Goal: Register for event/course

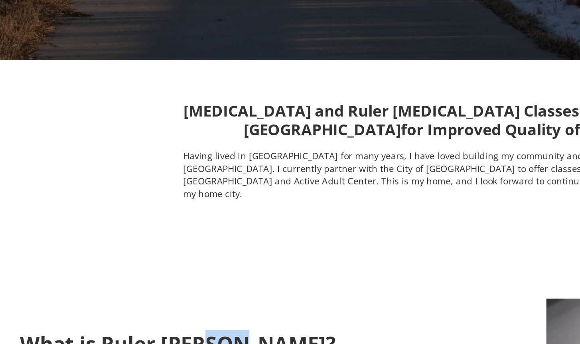
scroll to position [167, 0]
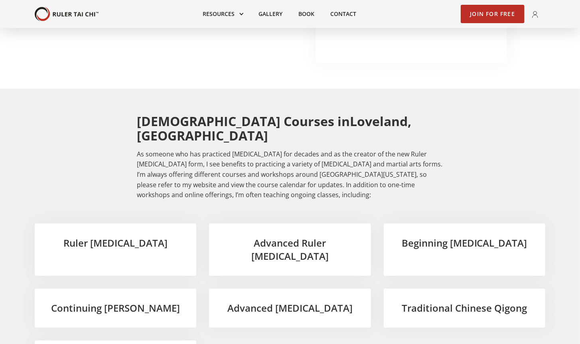
scroll to position [1156, 0]
click at [475, 236] on h3 "Beginning [MEDICAL_DATA]" at bounding box center [464, 243] width 136 height 14
click at [456, 236] on h3 "Beginning [MEDICAL_DATA]" at bounding box center [464, 243] width 136 height 14
click at [454, 236] on h3 "Beginning [MEDICAL_DATA]" at bounding box center [464, 243] width 136 height 14
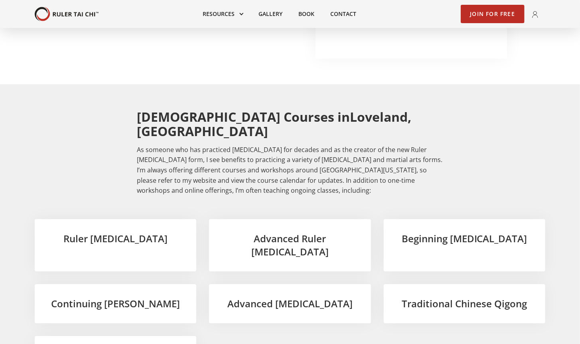
scroll to position [1161, 0]
click at [456, 231] on h3 "Beginning [MEDICAL_DATA]" at bounding box center [464, 238] width 136 height 14
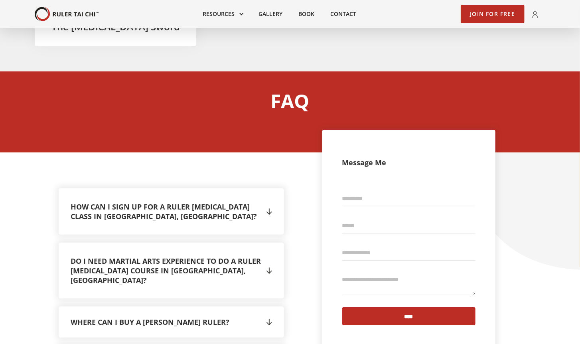
scroll to position [1489, 0]
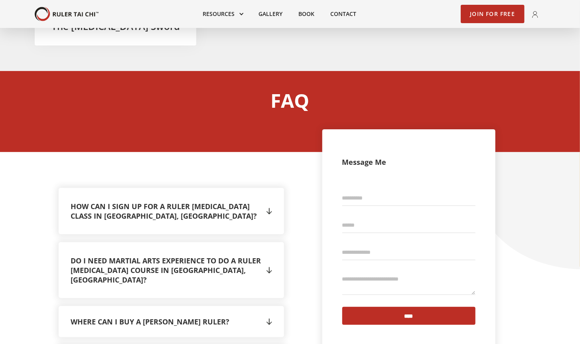
click at [270, 315] on div "" at bounding box center [269, 321] width 6 height 12
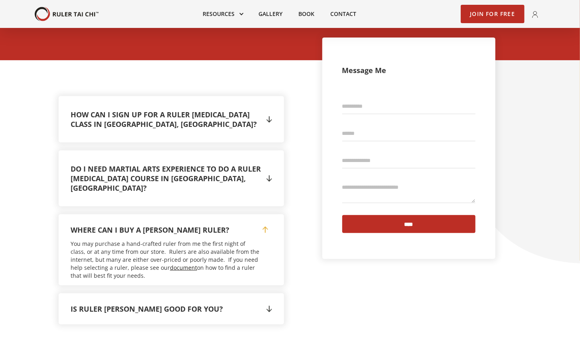
scroll to position [1582, 0]
click at [274, 293] on div "Is Ruler Tai Chi good for you? What do I need to do before my first visit?  I …" at bounding box center [171, 308] width 225 height 31
click at [264, 302] on div "" at bounding box center [267, 308] width 10 height 12
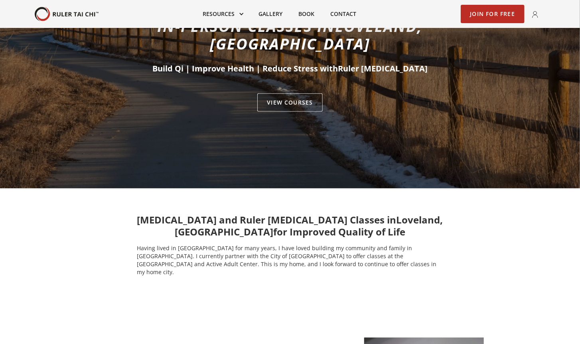
scroll to position [0, 0]
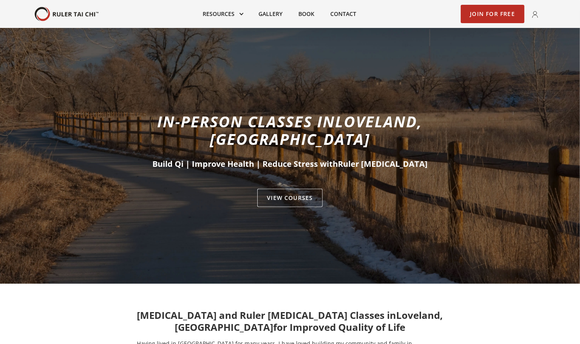
click at [361, 158] on span "Ruler [MEDICAL_DATA]" at bounding box center [383, 163] width 90 height 11
click at [299, 189] on link "VIEW Courses" at bounding box center [289, 198] width 65 height 18
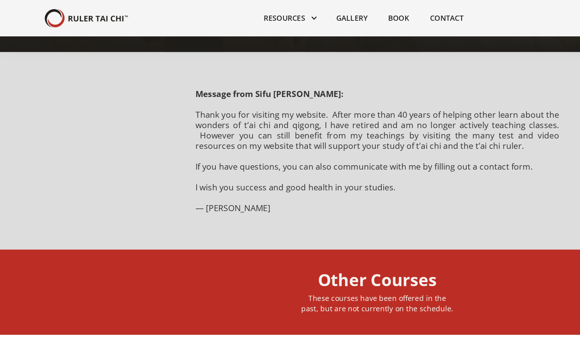
scroll to position [225, 0]
